Goal: Task Accomplishment & Management: Use online tool/utility

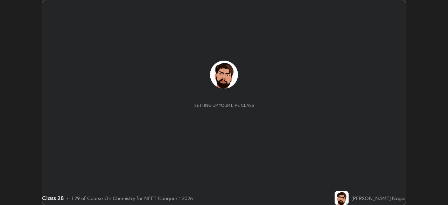
scroll to position [205, 448]
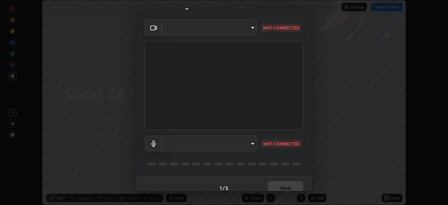
type input "8430282c75c9cf90d073dd2650c69e1562d55ee46f92edd4d0492a031e33ab74"
type input "communications"
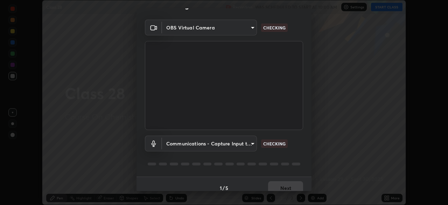
scroll to position [25, 0]
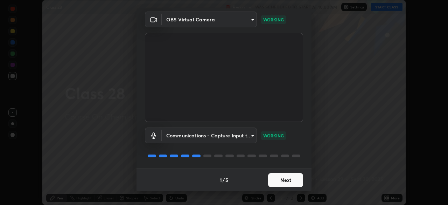
click at [276, 176] on button "Next" at bounding box center [285, 180] width 35 height 14
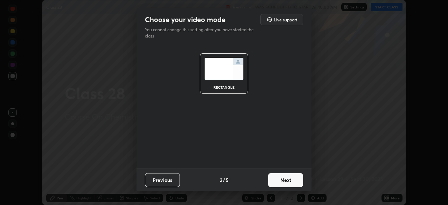
click at [278, 178] on button "Next" at bounding box center [285, 180] width 35 height 14
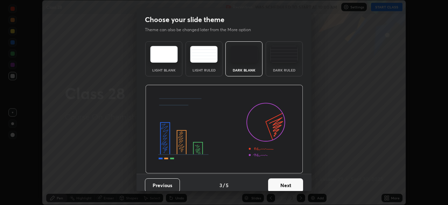
click at [278, 180] on button "Next" at bounding box center [285, 185] width 35 height 14
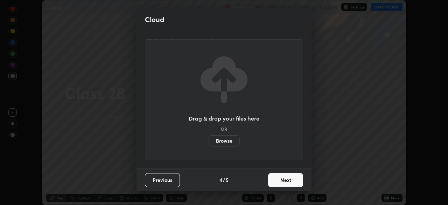
click at [278, 176] on button "Next" at bounding box center [285, 180] width 35 height 14
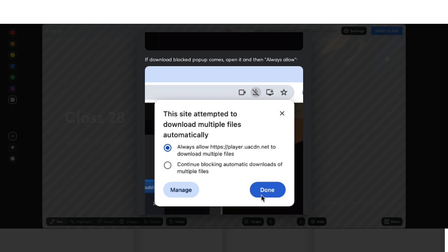
scroll to position [168, 0]
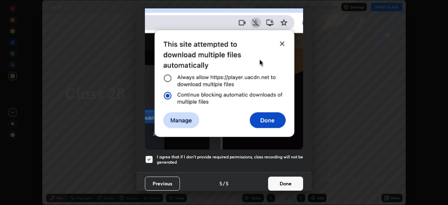
click at [279, 181] on button "Done" at bounding box center [285, 183] width 35 height 14
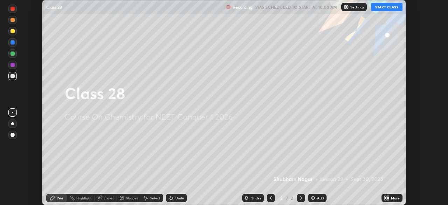
click at [385, 8] on button "START CLASS" at bounding box center [386, 7] width 31 height 8
click at [318, 198] on div "Add" at bounding box center [320, 197] width 7 height 3
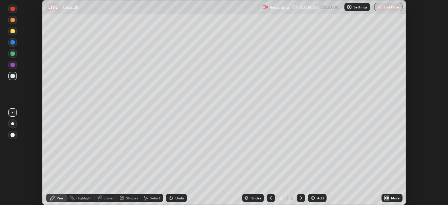
click at [104, 198] on div "Eraser" at bounding box center [109, 197] width 10 height 3
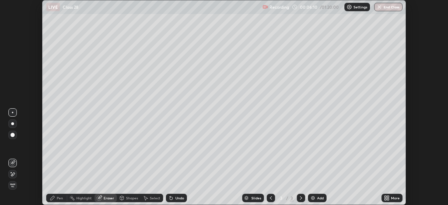
click at [11, 140] on div at bounding box center [12, 134] width 8 height 11
click at [57, 198] on div "Pen" at bounding box center [60, 197] width 6 height 3
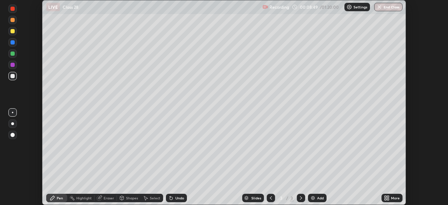
click at [170, 196] on icon at bounding box center [170, 196] width 1 height 1
click at [176, 198] on div "Undo" at bounding box center [179, 197] width 9 height 3
click at [175, 200] on div "Undo" at bounding box center [176, 198] width 21 height 8
click at [175, 197] on div "Undo" at bounding box center [179, 197] width 9 height 3
click at [175, 195] on div "Undo" at bounding box center [176, 198] width 21 height 8
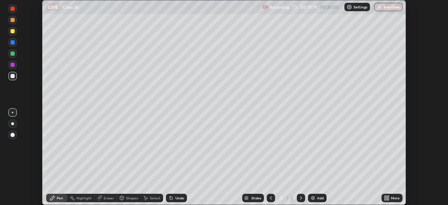
click at [175, 195] on div "Undo" at bounding box center [176, 198] width 21 height 8
click at [175, 198] on div "Undo" at bounding box center [179, 197] width 9 height 3
click at [312, 198] on img at bounding box center [313, 198] width 6 height 6
click at [270, 198] on icon at bounding box center [271, 197] width 2 height 3
click at [388, 198] on icon at bounding box center [387, 198] width 6 height 6
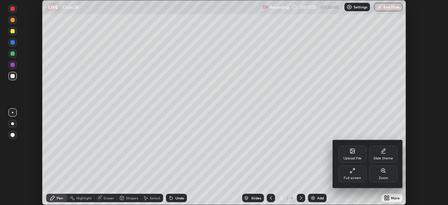
click at [345, 173] on div "Full screen" at bounding box center [352, 173] width 28 height 17
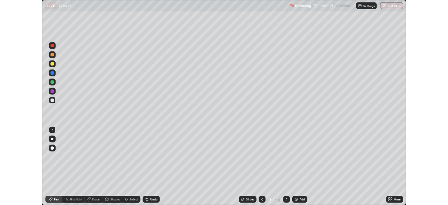
scroll to position [252, 448]
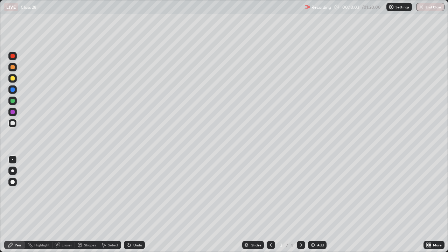
click at [298, 204] on icon at bounding box center [301, 245] width 6 height 6
click at [11, 171] on div at bounding box center [12, 170] width 3 height 3
click at [272, 204] on icon at bounding box center [271, 245] width 6 height 6
click at [299, 204] on div at bounding box center [301, 245] width 8 height 8
click at [62, 204] on div "Eraser" at bounding box center [67, 244] width 10 height 3
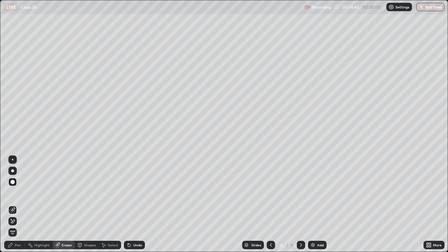
click at [19, 204] on div "Pen" at bounding box center [18, 244] width 6 height 3
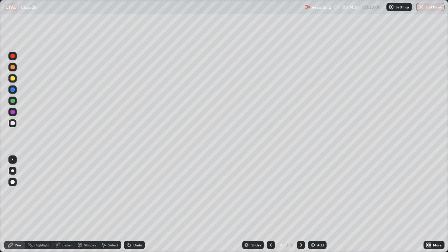
click at [63, 204] on div "Eraser" at bounding box center [67, 244] width 10 height 3
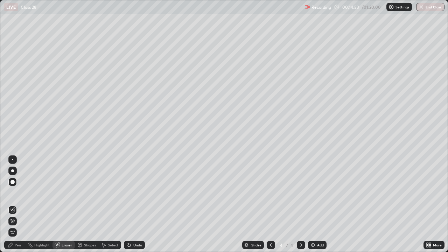
click at [12, 204] on icon at bounding box center [11, 245] width 6 height 6
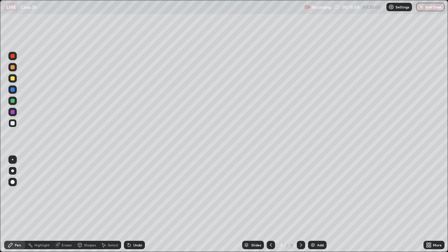
click at [301, 204] on icon at bounding box center [301, 245] width 6 height 6
click at [313, 204] on img at bounding box center [313, 245] width 6 height 6
click at [270, 204] on icon at bounding box center [271, 245] width 6 height 6
click at [271, 204] on icon at bounding box center [271, 245] width 6 height 6
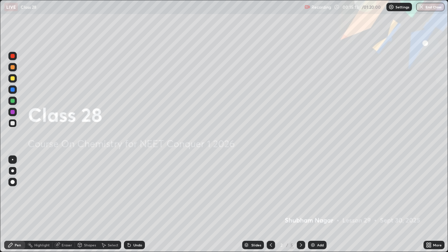
click at [300, 204] on icon at bounding box center [301, 245] width 6 height 6
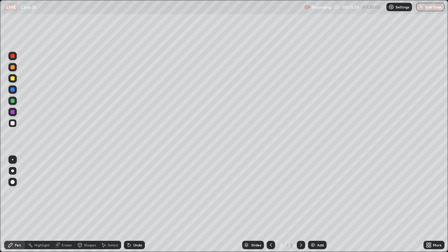
click at [300, 204] on icon at bounding box center [301, 245] width 6 height 6
click at [126, 204] on icon at bounding box center [129, 245] width 6 height 6
click at [271, 204] on icon at bounding box center [271, 244] width 2 height 3
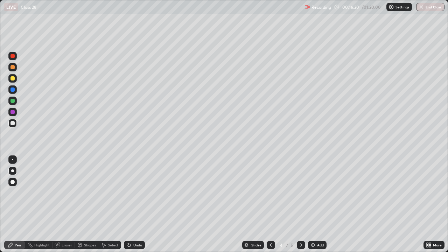
click at [269, 204] on div at bounding box center [271, 245] width 8 height 8
click at [298, 204] on icon at bounding box center [301, 245] width 6 height 6
click at [300, 204] on icon at bounding box center [301, 244] width 2 height 3
click at [301, 204] on icon at bounding box center [301, 245] width 6 height 6
click at [312, 204] on img at bounding box center [313, 245] width 6 height 6
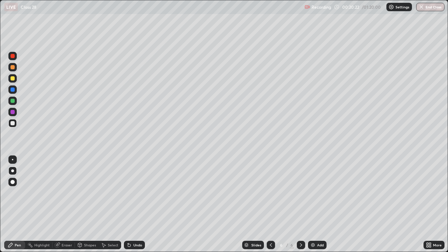
click at [297, 204] on div at bounding box center [301, 245] width 8 height 8
click at [309, 204] on div "Add" at bounding box center [317, 245] width 19 height 8
click at [64, 204] on div "Eraser" at bounding box center [63, 245] width 22 height 8
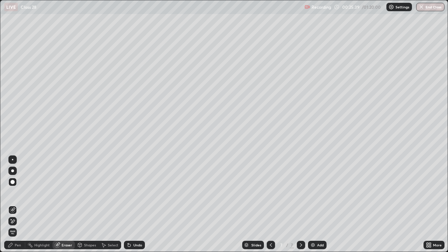
click at [17, 204] on div "Pen" at bounding box center [18, 244] width 6 height 3
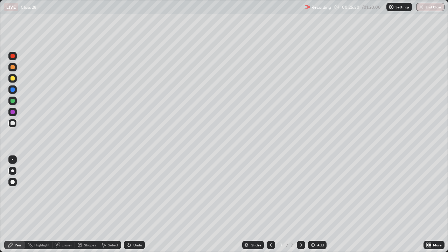
click at [69, 204] on div "Eraser" at bounding box center [67, 244] width 10 height 3
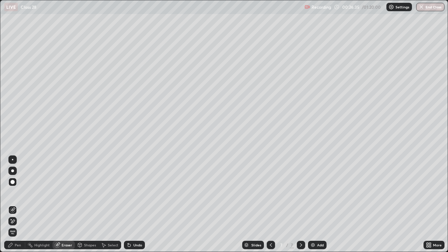
click at [17, 204] on div "Pen" at bounding box center [14, 245] width 21 height 8
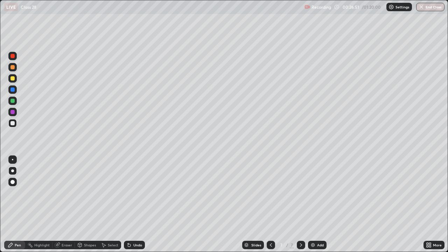
click at [131, 204] on div "Undo" at bounding box center [133, 245] width 24 height 14
click at [129, 204] on icon at bounding box center [129, 245] width 6 height 6
click at [302, 204] on icon at bounding box center [301, 245] width 6 height 6
click at [313, 204] on img at bounding box center [313, 245] width 6 height 6
click at [128, 204] on icon at bounding box center [128, 243] width 1 height 1
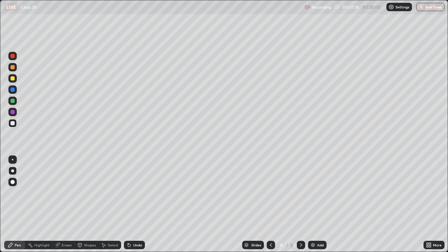
click at [300, 204] on icon at bounding box center [301, 245] width 6 height 6
click at [314, 204] on img at bounding box center [313, 245] width 6 height 6
click at [128, 204] on icon at bounding box center [129, 245] width 3 height 3
click at [126, 204] on icon at bounding box center [129, 245] width 6 height 6
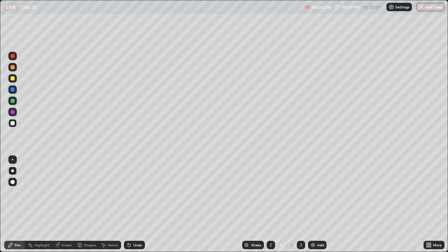
click at [301, 204] on icon at bounding box center [301, 244] width 2 height 3
click at [314, 204] on img at bounding box center [313, 245] width 6 height 6
click at [61, 204] on div "Eraser" at bounding box center [63, 245] width 22 height 8
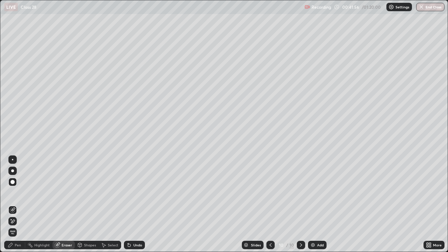
click at [17, 204] on div "Pen" at bounding box center [18, 244] width 6 height 3
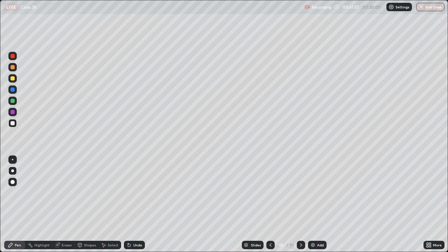
click at [12, 77] on div at bounding box center [12, 78] width 4 height 4
click at [23, 204] on div "Pen" at bounding box center [14, 245] width 21 height 8
click at [133, 204] on div "Undo" at bounding box center [134, 245] width 21 height 8
click at [13, 126] on div at bounding box center [12, 123] width 8 height 8
click at [131, 204] on icon at bounding box center [129, 245] width 6 height 6
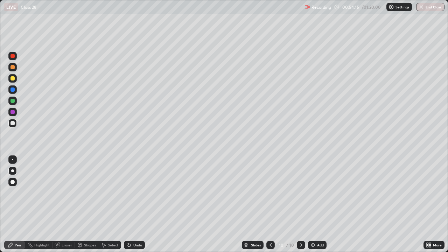
click at [315, 204] on img at bounding box center [313, 245] width 6 height 6
click at [0, 188] on div "Setting up your live class" at bounding box center [224, 126] width 448 height 252
click at [117, 204] on div "Select" at bounding box center [110, 245] width 22 height 8
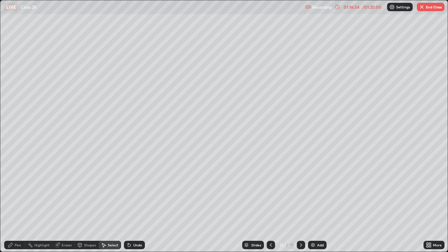
click at [433, 7] on button "End Class" at bounding box center [431, 7] width 28 height 8
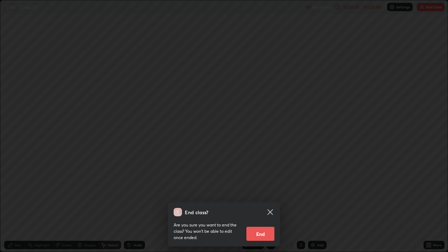
click at [272, 204] on button "End" at bounding box center [260, 234] width 28 height 14
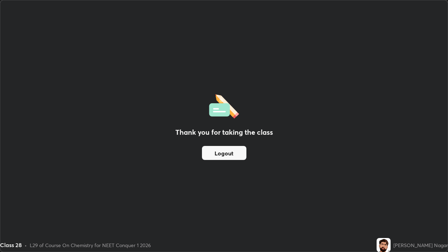
click at [141, 204] on div "Thank you for taking the class Logout" at bounding box center [223, 125] width 447 height 251
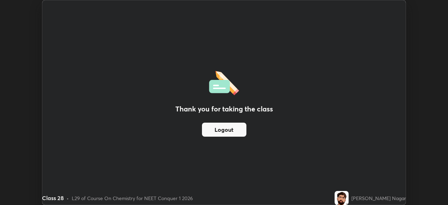
scroll to position [34795, 34551]
click at [235, 129] on button "Logout" at bounding box center [224, 129] width 44 height 14
